Goal: Information Seeking & Learning: Learn about a topic

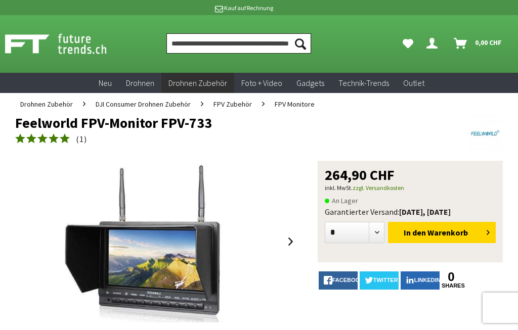
click at [255, 40] on input "Produkt, Marke, Kategorie, EAN, Artikelnummer…" at bounding box center [238, 43] width 145 height 20
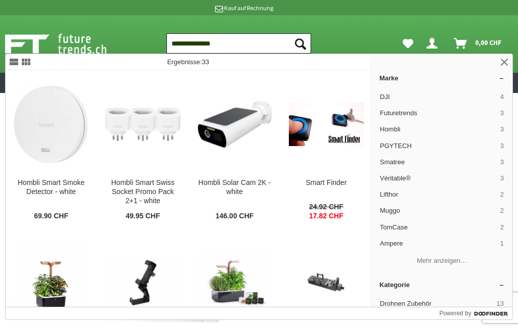
type input "**********"
click at [300, 43] on button "Suchen" at bounding box center [300, 43] width 21 height 20
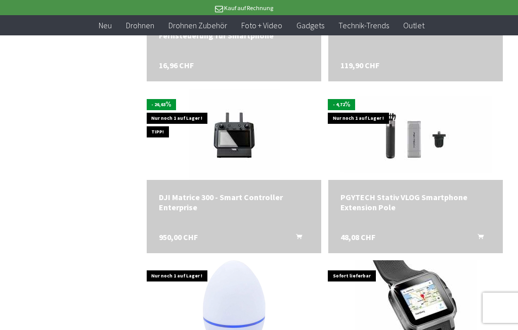
scroll to position [1634, 0]
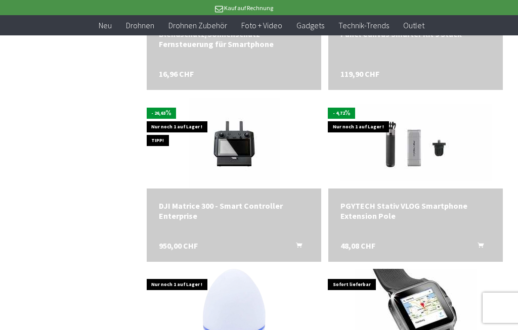
click at [231, 149] on img at bounding box center [234, 143] width 91 height 91
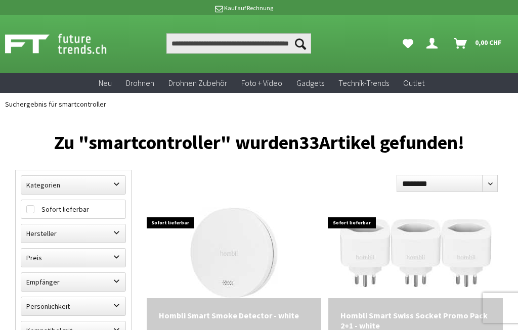
scroll to position [886, 0]
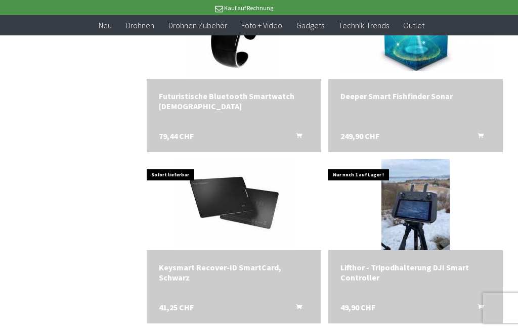
scroll to position [84, 0]
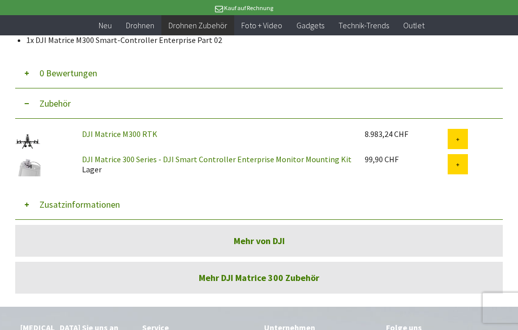
scroll to position [545, 0]
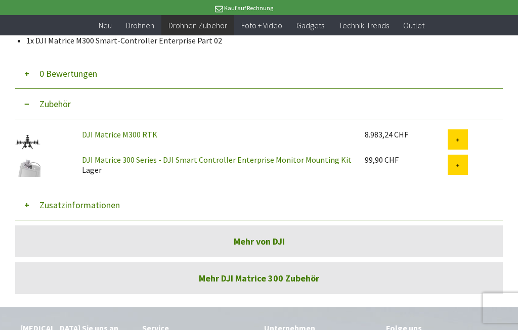
click at [61, 214] on button "Zusatzinformationen" at bounding box center [259, 205] width 488 height 30
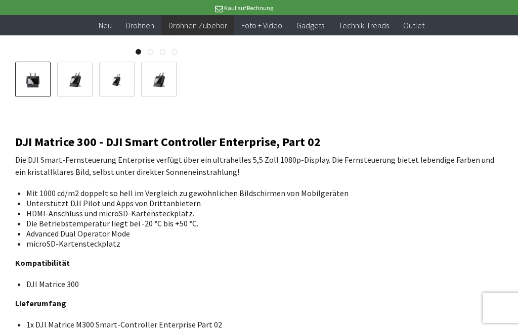
scroll to position [259, 0]
